Goal: Check status: Check status

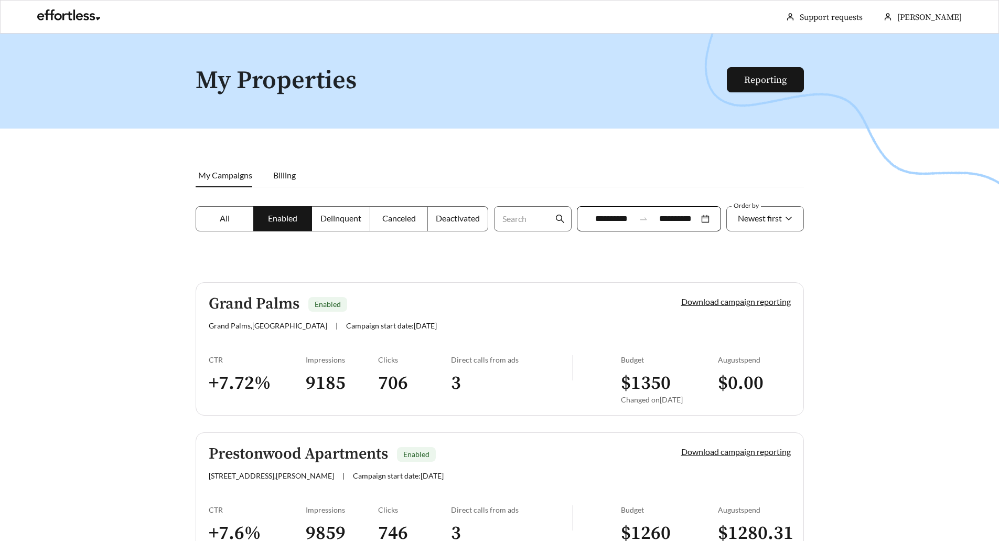
scroll to position [1684, 0]
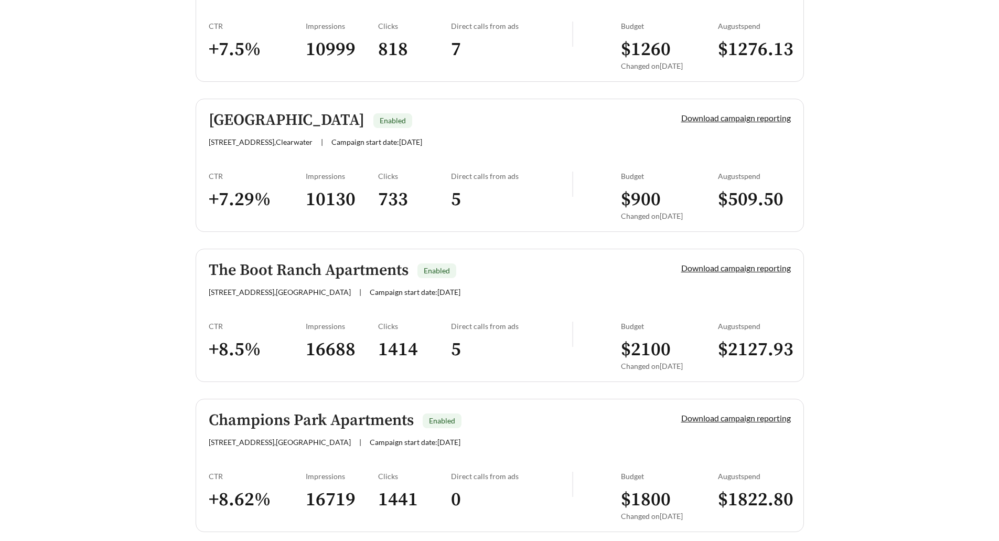
click at [338, 263] on h5 "The Boot Ranch Apartments" at bounding box center [309, 270] width 200 height 17
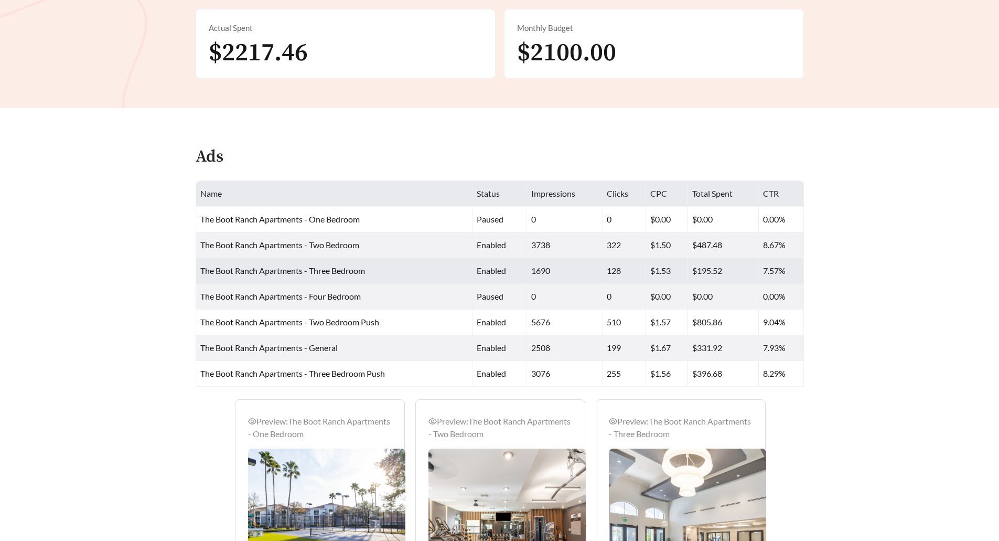
scroll to position [451, 0]
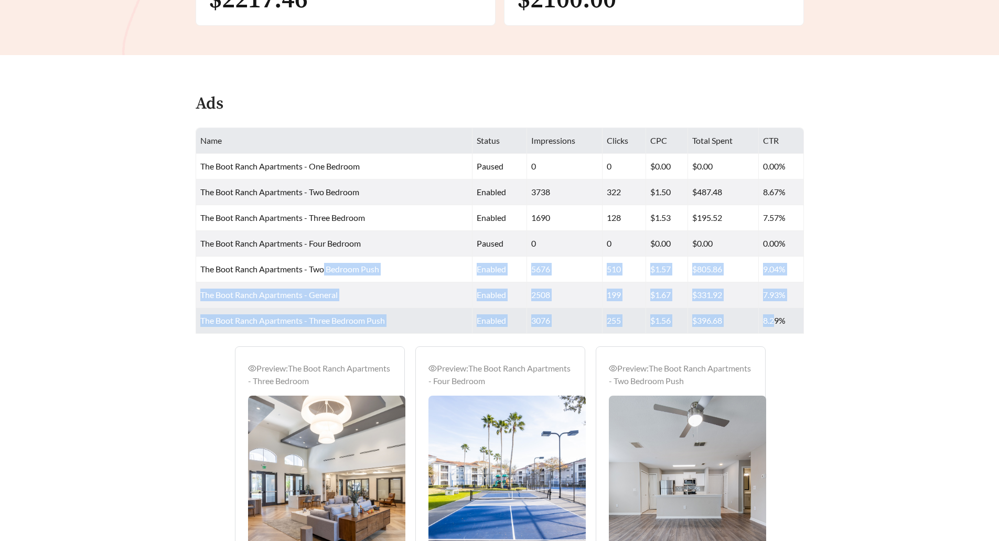
drag, startPoint x: 325, startPoint y: 273, endPoint x: 773, endPoint y: 320, distance: 450.5
click at [773, 320] on tbody "The Boot Ranch Apartments - One Bedroom paused 0 0 $0.00 $0.00 0.00% The Boot R…" at bounding box center [500, 244] width 608 height 180
click at [773, 320] on td "8.29%" at bounding box center [781, 321] width 45 height 26
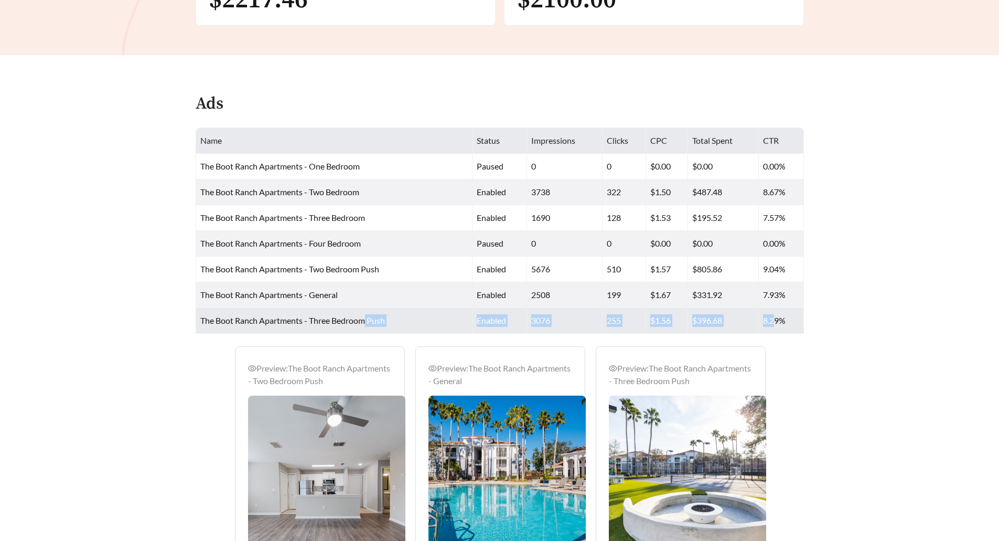
drag, startPoint x: 773, startPoint y: 320, endPoint x: 367, endPoint y: 321, distance: 406.1
click at [367, 321] on tr "The Boot Ranch Apartments - Three Bedroom Push enabled 3076 255 $1.56 $396.68 8…" at bounding box center [500, 321] width 608 height 26
